Goal: Check status: Check status

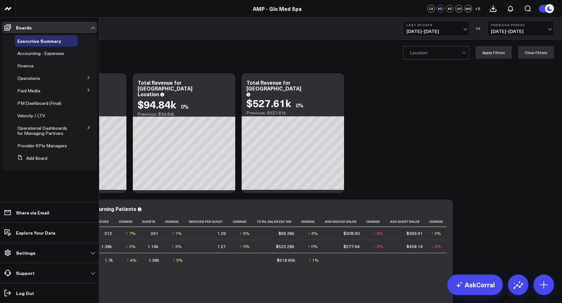
click at [79, 77] on li "Operations Patient Details Re-Engagement Providers" at bounding box center [49, 79] width 95 height 12
click at [87, 78] on button at bounding box center [88, 78] width 17 height 10
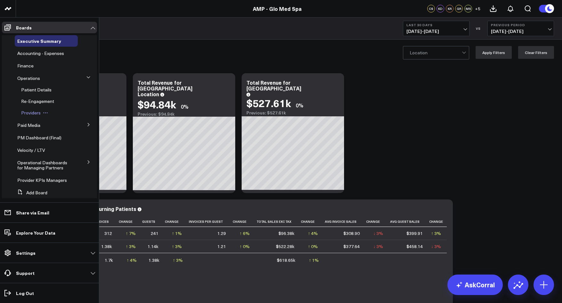
click at [32, 115] on span "Providers" at bounding box center [31, 113] width 20 height 6
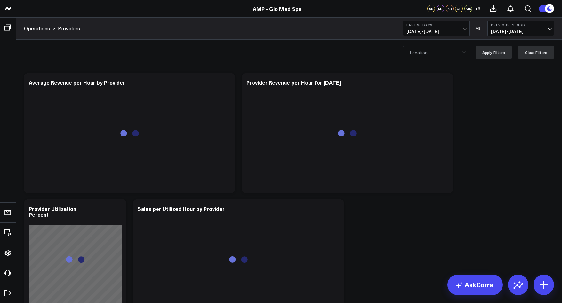
scroll to position [2, 0]
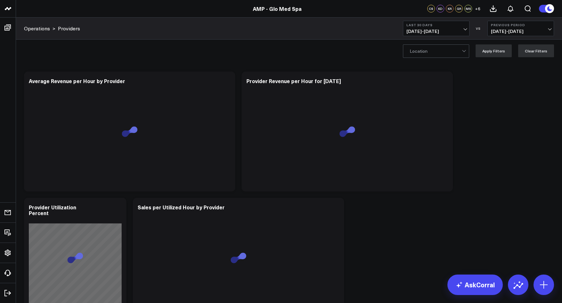
click at [430, 29] on span "08/05/25 - 09/03/25" at bounding box center [435, 31] width 59 height 5
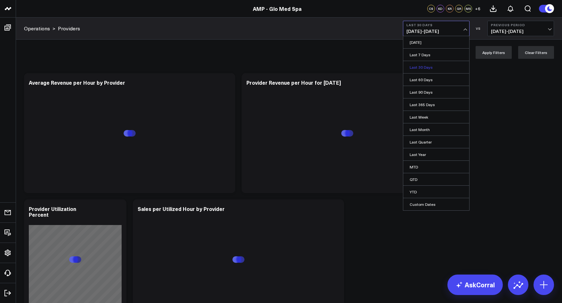
scroll to position [0, 0]
click at [431, 132] on link "Last Month" at bounding box center [436, 129] width 66 height 12
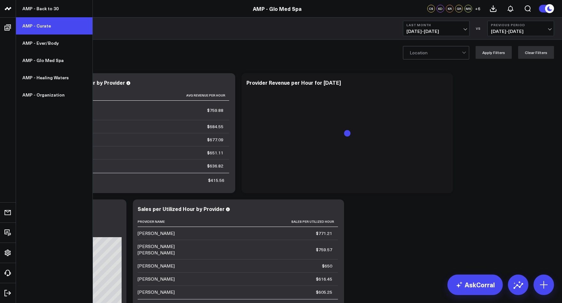
click at [43, 28] on link "AMP - Curate" at bounding box center [54, 25] width 76 height 17
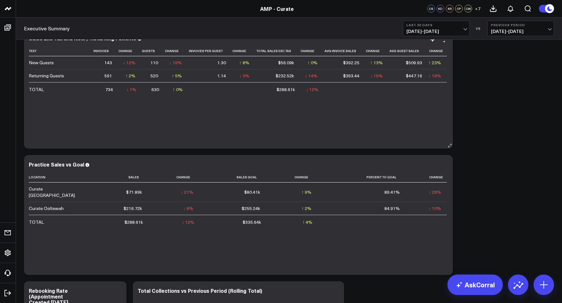
scroll to position [39, 0]
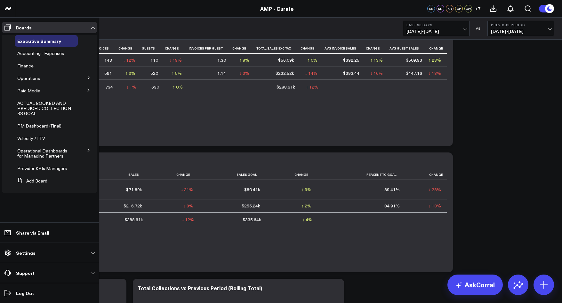
click at [89, 77] on icon at bounding box center [89, 77] width 2 height 3
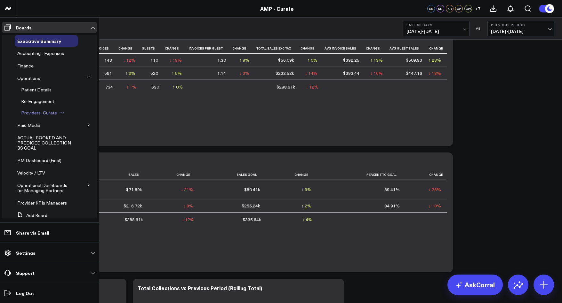
click at [46, 114] on span "Providers_Curate" at bounding box center [39, 113] width 36 height 6
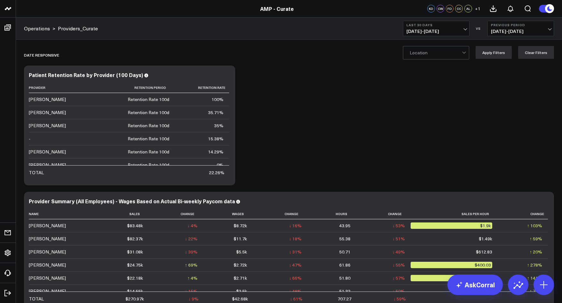
click at [411, 34] on button "Last 30 Days [DATE] - [DATE]" at bounding box center [436, 28] width 67 height 15
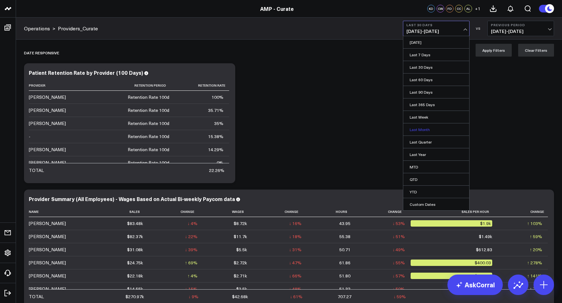
click at [422, 131] on link "Last Month" at bounding box center [436, 129] width 66 height 12
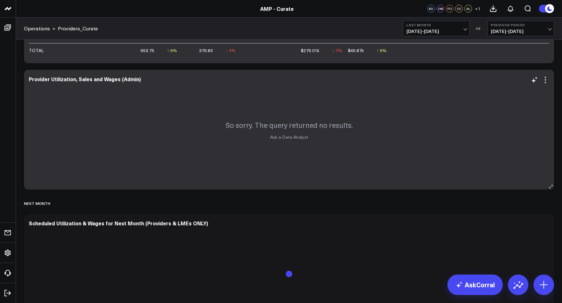
scroll to position [375, 0]
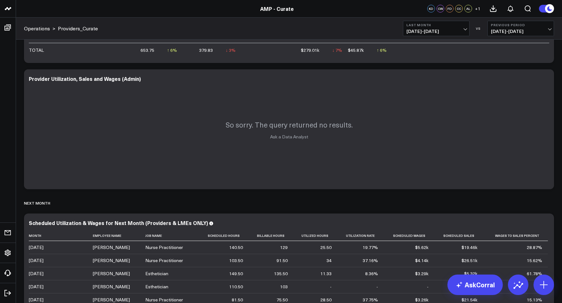
click at [497, 29] on span "[DATE] - [DATE]" at bounding box center [520, 31] width 59 height 5
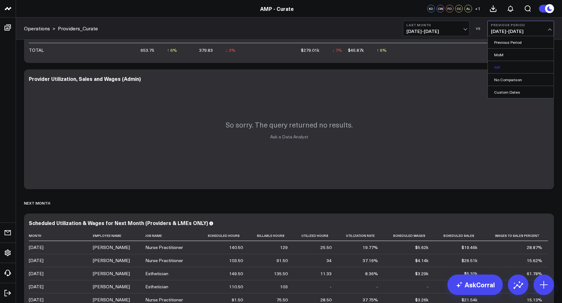
click at [499, 65] on link "YoY" at bounding box center [520, 67] width 66 height 12
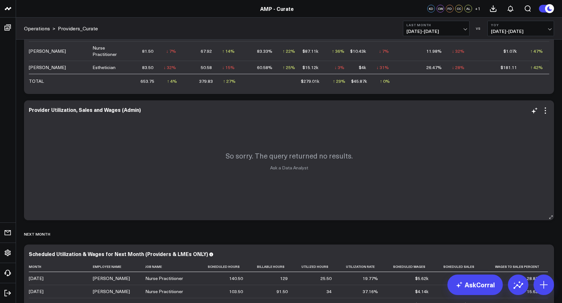
scroll to position [339, 0]
